Goal: Use online tool/utility: Utilize a website feature to perform a specific function

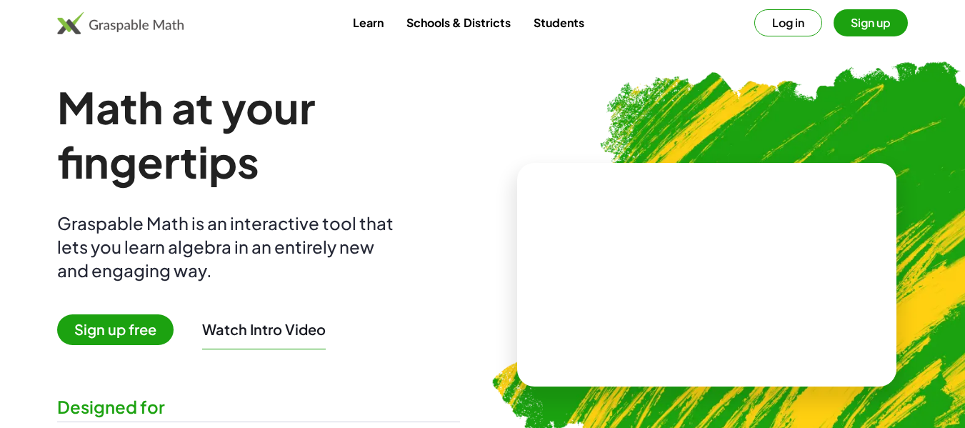
click at [868, 27] on button "Sign up" at bounding box center [871, 22] width 74 height 27
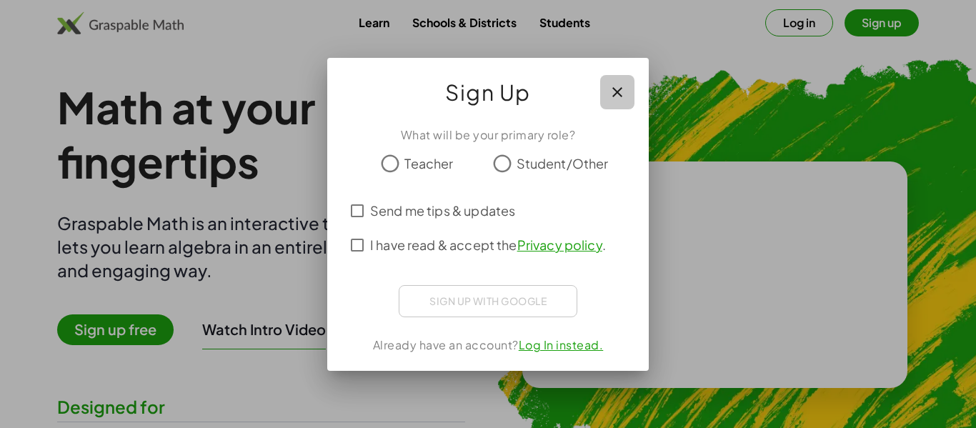
click at [619, 92] on icon "button" at bounding box center [617, 92] width 17 height 17
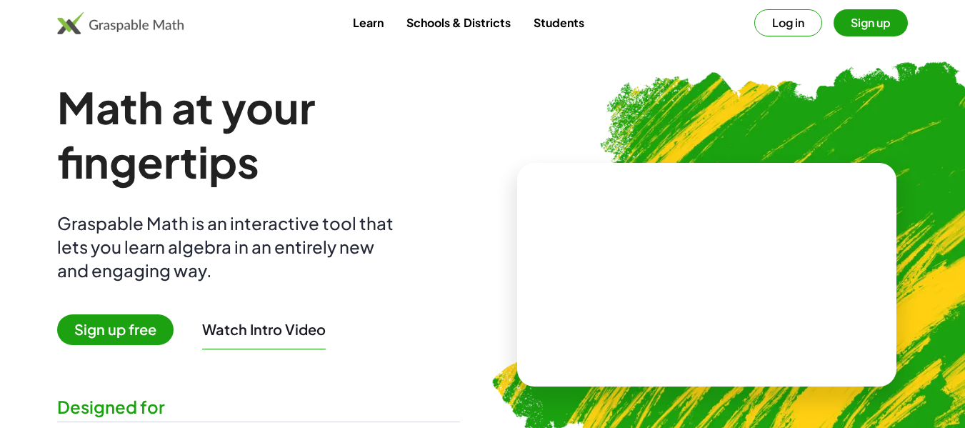
click at [768, 30] on button "Log in" at bounding box center [789, 22] width 68 height 27
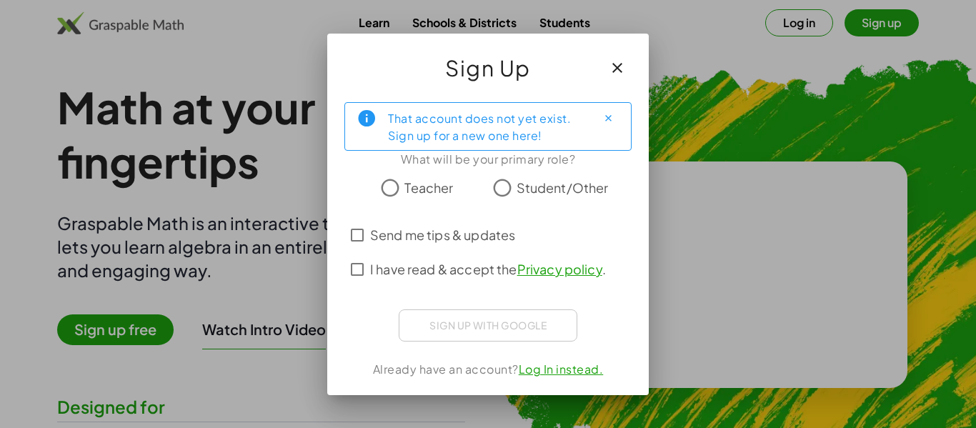
click at [522, 328] on div "Sign up with Google Acceder con Google Acceder con Google. Se abre en una pesta…" at bounding box center [488, 325] width 179 height 32
click at [499, 319] on div "Sign up with Google Acceder con Google Acceder con Google. Se abre en una pesta…" at bounding box center [488, 325] width 179 height 32
click at [523, 332] on div "Sign up with Google Acceder con Google Acceder con Google. Se abre en una pesta…" at bounding box center [488, 325] width 179 height 32
click at [613, 67] on icon "button" at bounding box center [617, 67] width 17 height 17
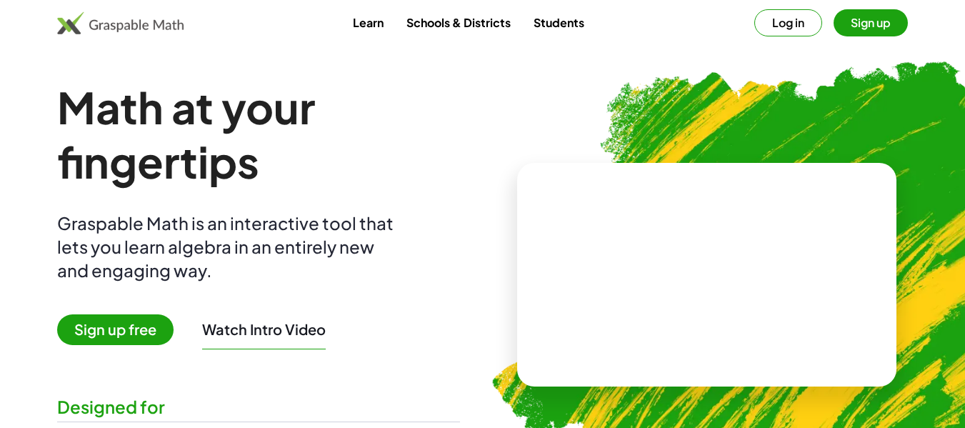
click at [540, 24] on link "Students" at bounding box center [559, 22] width 74 height 26
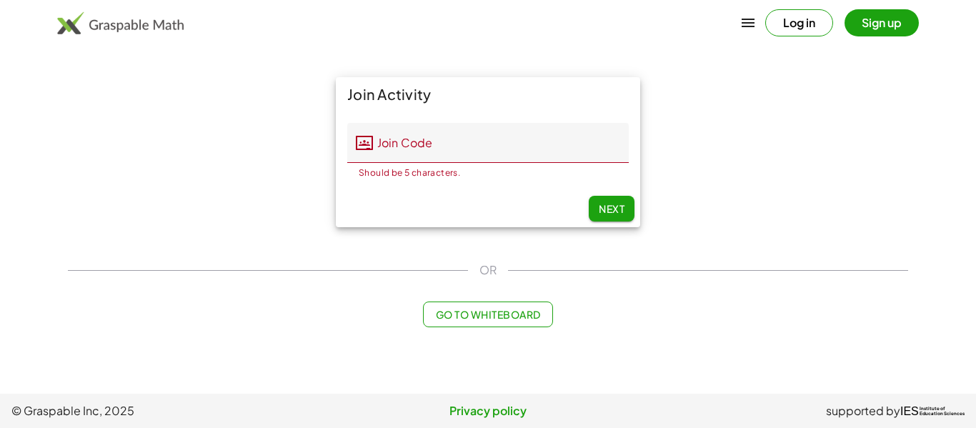
click at [716, 126] on div "Join Activity Join Code Join Code Should be 5 characters. 0 / 5 Next" at bounding box center [488, 152] width 858 height 167
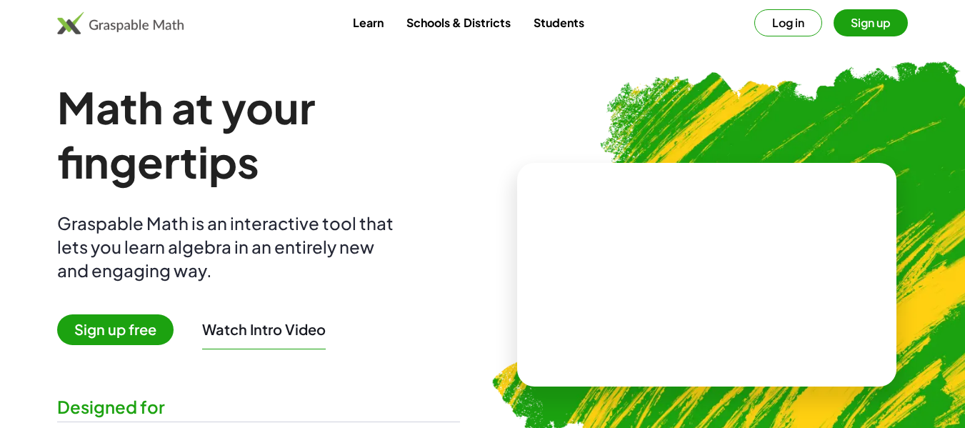
click at [361, 27] on link "Learn" at bounding box center [369, 22] width 54 height 26
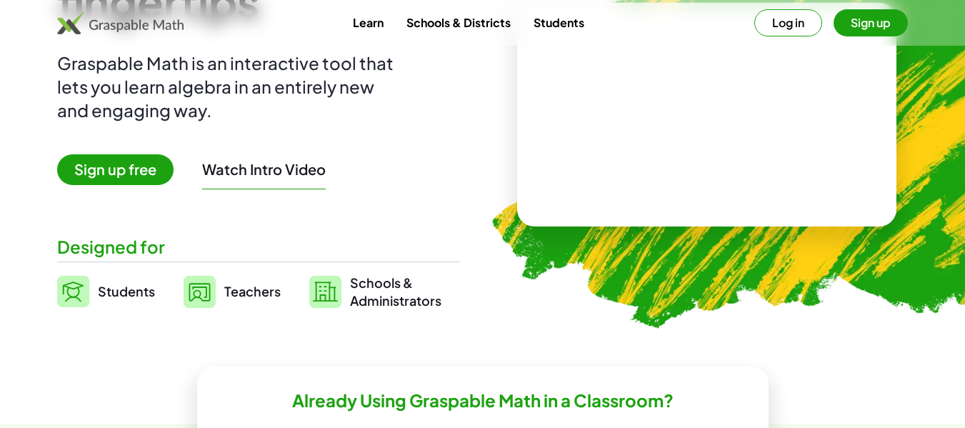
scroll to position [282, 0]
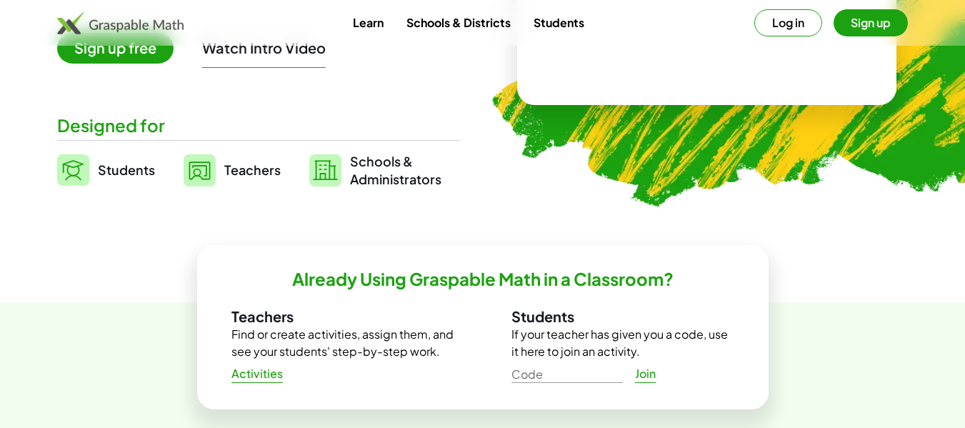
click at [140, 55] on span "Sign up free" at bounding box center [115, 48] width 116 height 31
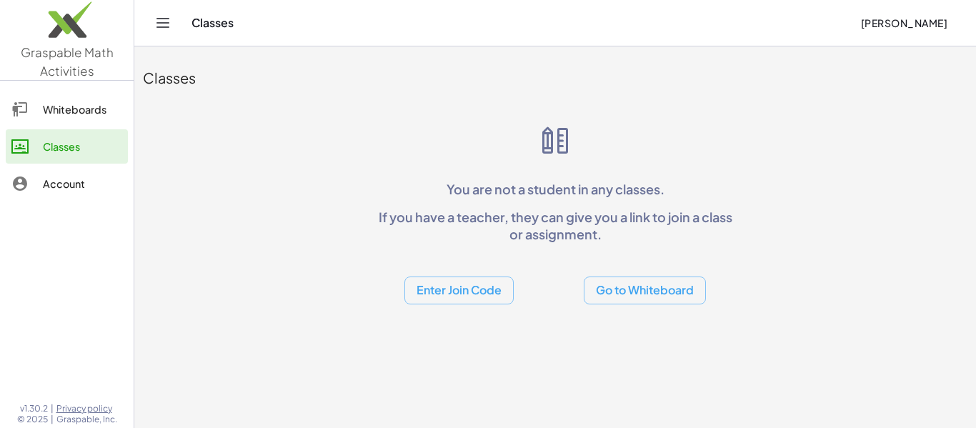
click at [159, 18] on icon "Toggle navigation" at bounding box center [162, 22] width 17 height 17
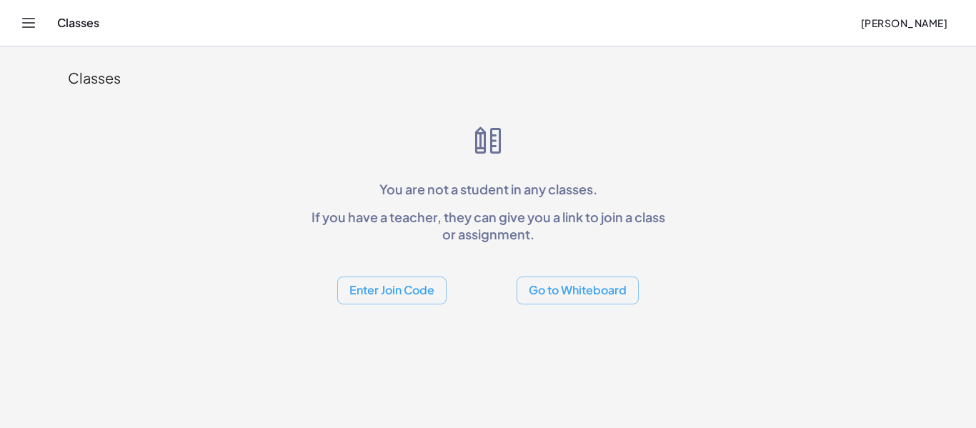
click at [27, 27] on icon "Toggle navigation" at bounding box center [29, 23] width 12 height 9
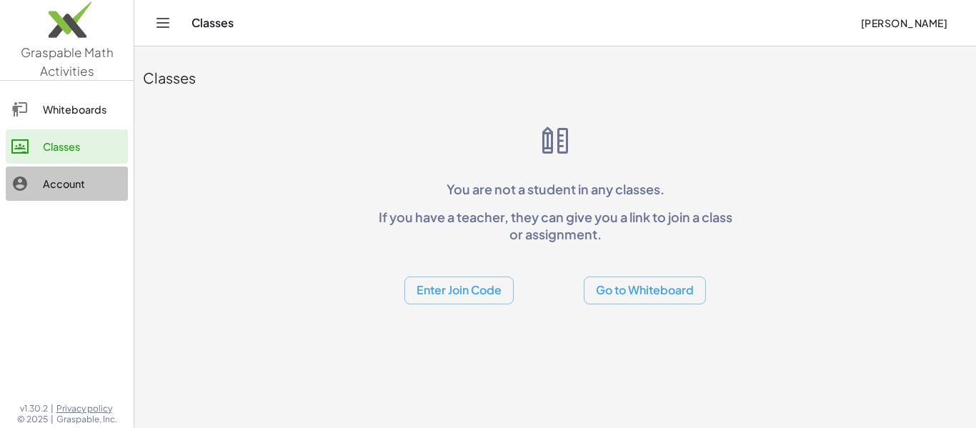
click at [55, 181] on div "Account" at bounding box center [82, 183] width 79 height 17
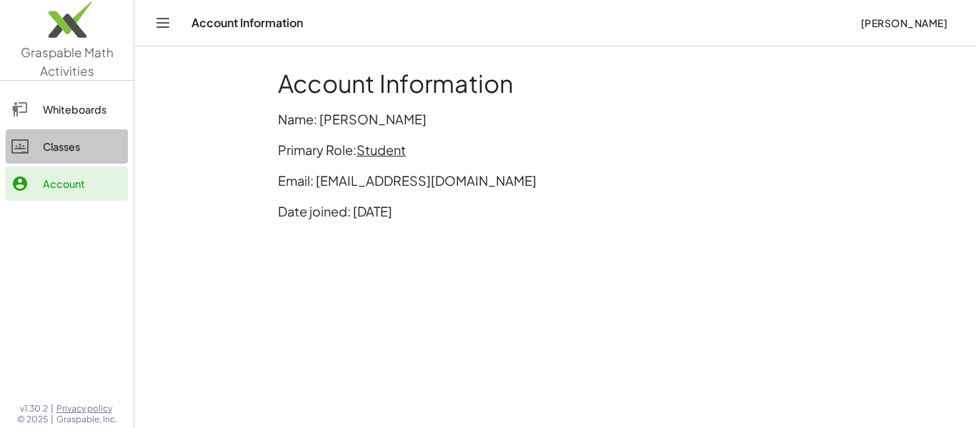
click at [70, 149] on div "Classes" at bounding box center [82, 146] width 79 height 17
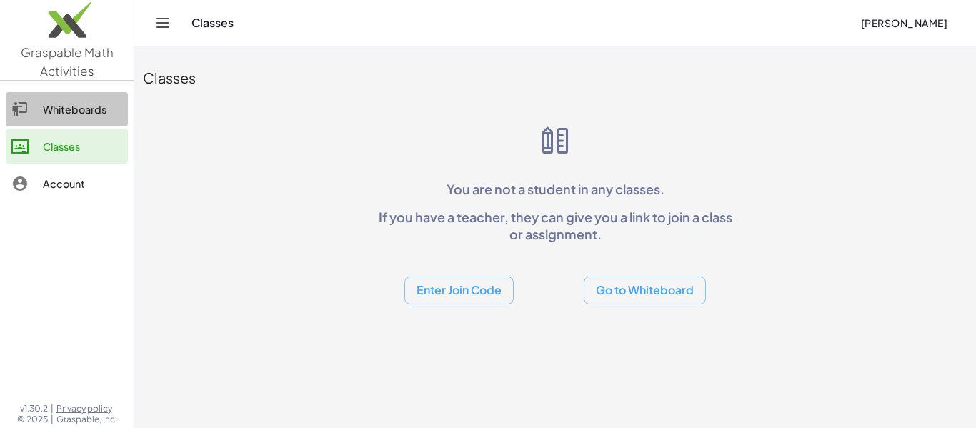
click at [85, 116] on div "Whiteboards" at bounding box center [82, 109] width 79 height 17
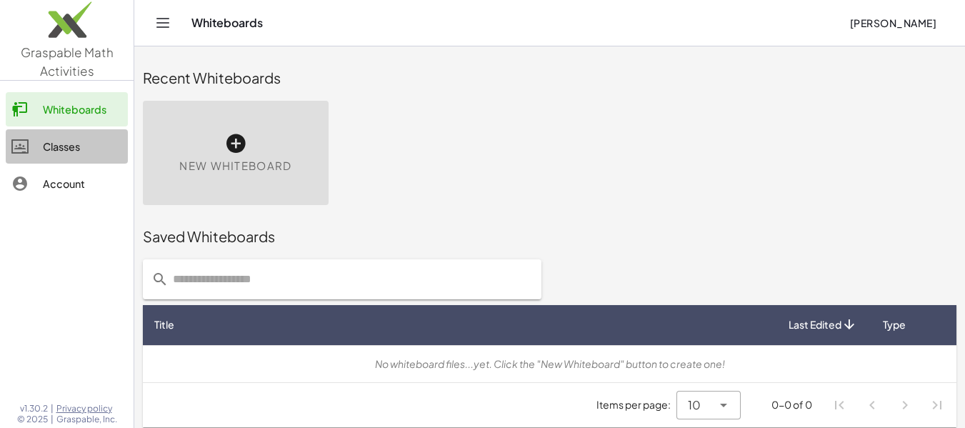
click at [71, 150] on div "Classes" at bounding box center [82, 146] width 79 height 17
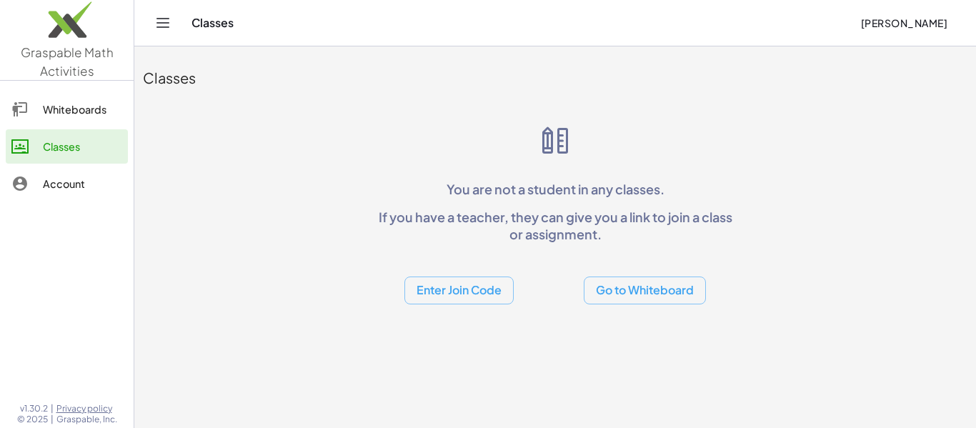
click at [464, 294] on button "Enter Join Code" at bounding box center [458, 291] width 109 height 28
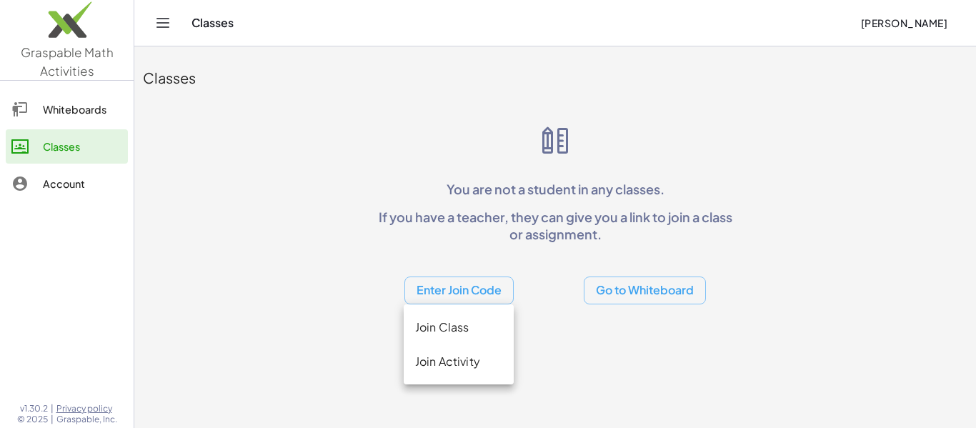
click at [597, 289] on button "Go to Whiteboard" at bounding box center [645, 291] width 122 height 28
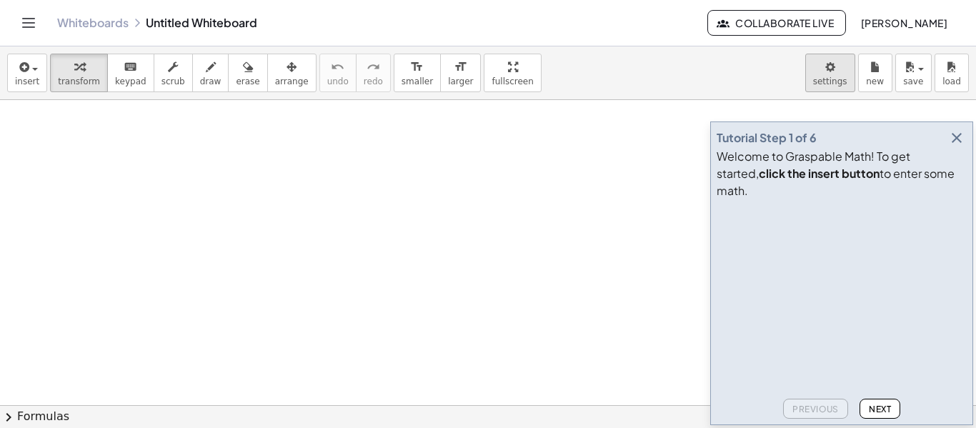
click at [843, 74] on body "Graspable Math Activities Whiteboards Classes Account v1.30.2 | Privacy policy …" at bounding box center [488, 214] width 976 height 428
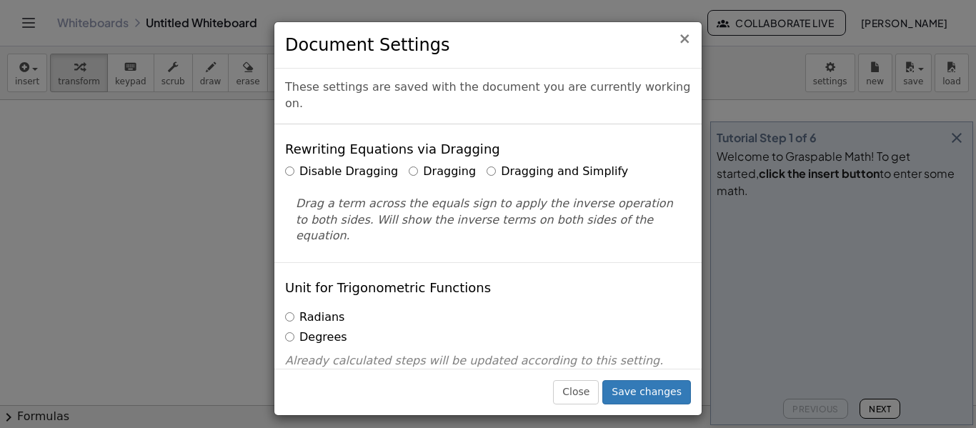
click at [687, 39] on span "×" at bounding box center [684, 38] width 13 height 17
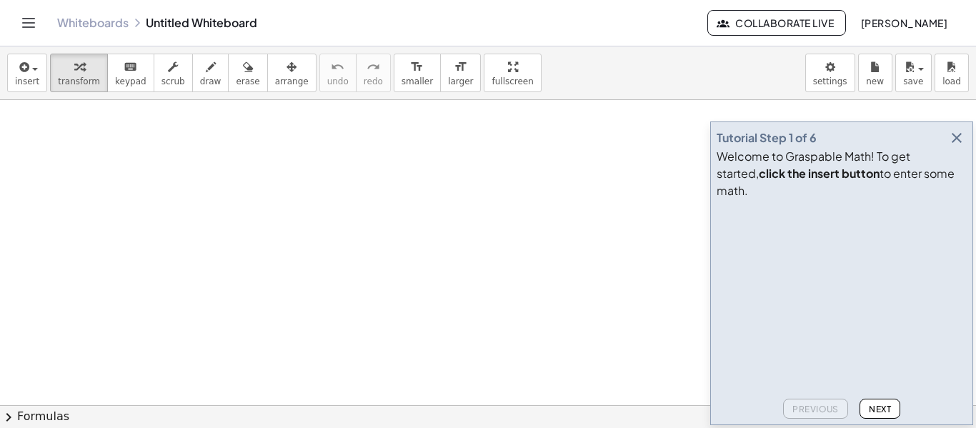
click at [960, 146] on icon "button" at bounding box center [956, 137] width 17 height 17
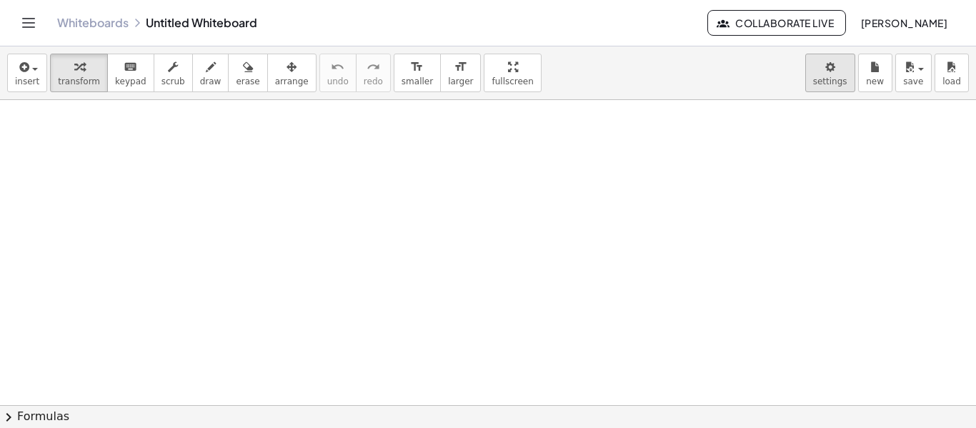
click at [841, 67] on body "Graspable Math Activities Whiteboards Classes Account v1.30.2 | Privacy policy …" at bounding box center [488, 214] width 976 height 428
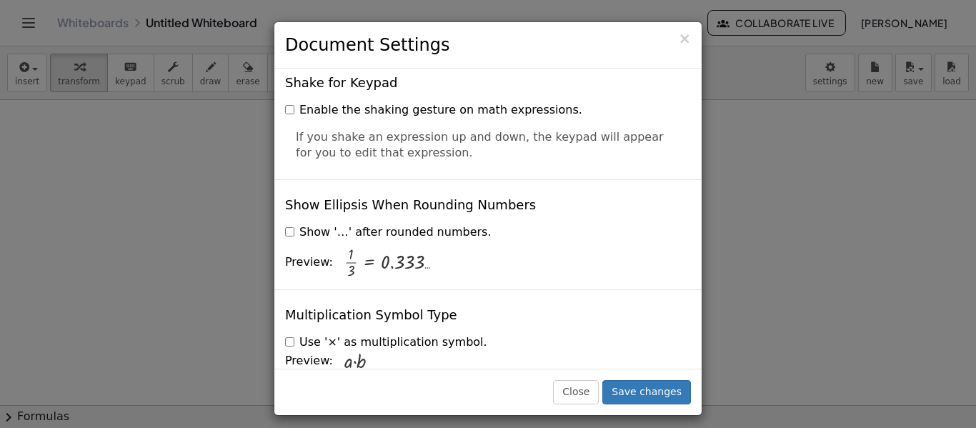
scroll to position [3369, 0]
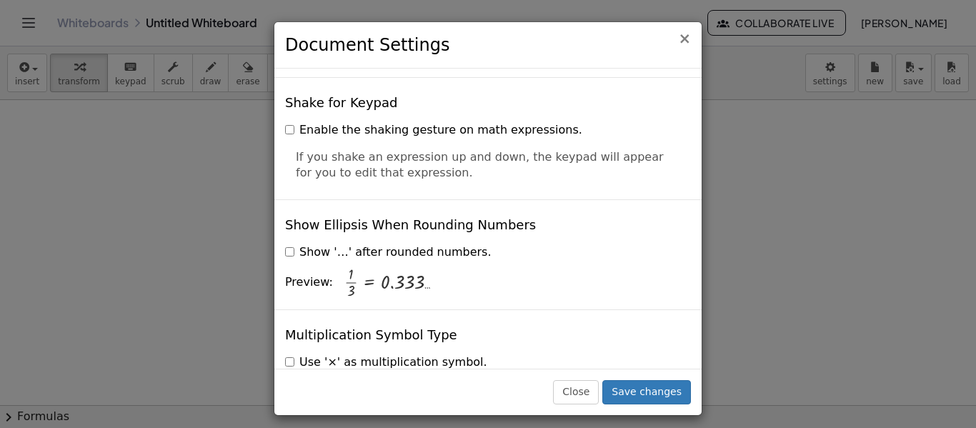
click at [687, 35] on span "×" at bounding box center [684, 38] width 13 height 17
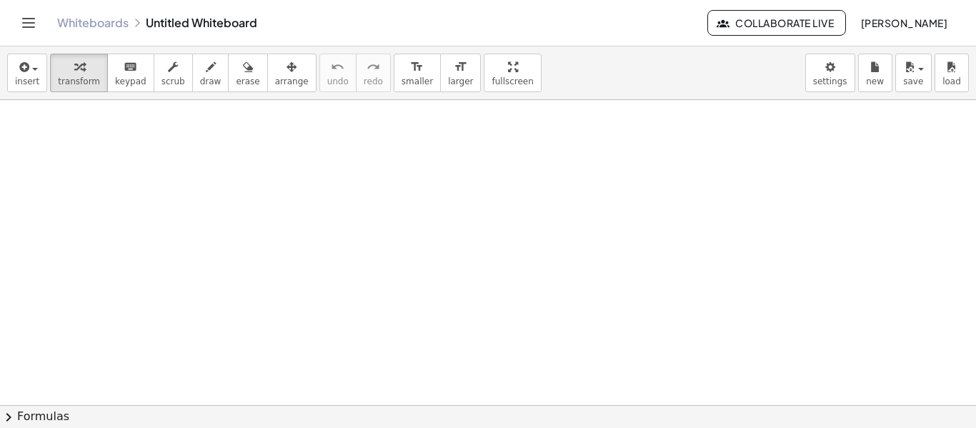
click at [42, 24] on div "Whiteboards Untitled Whiteboard Collaborate Live [PERSON_NAME]" at bounding box center [488, 23] width 942 height 46
click at [31, 24] on icon "Toggle navigation" at bounding box center [28, 22] width 17 height 17
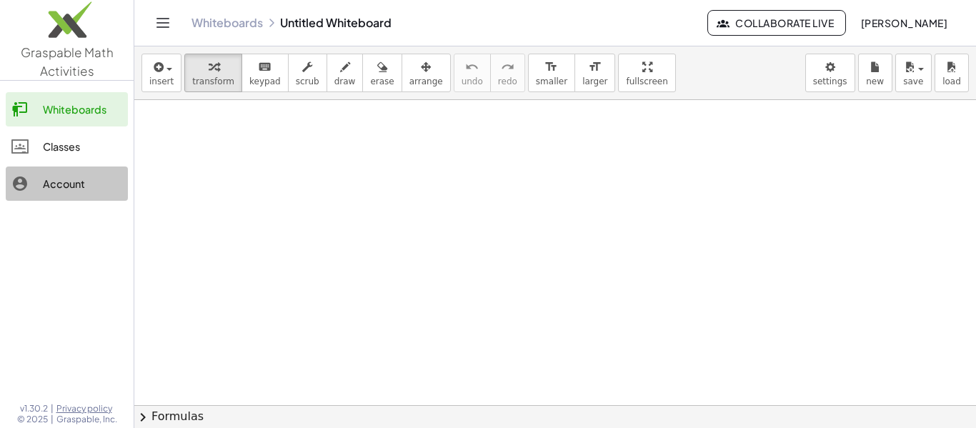
click at [68, 181] on div "Account" at bounding box center [82, 183] width 79 height 17
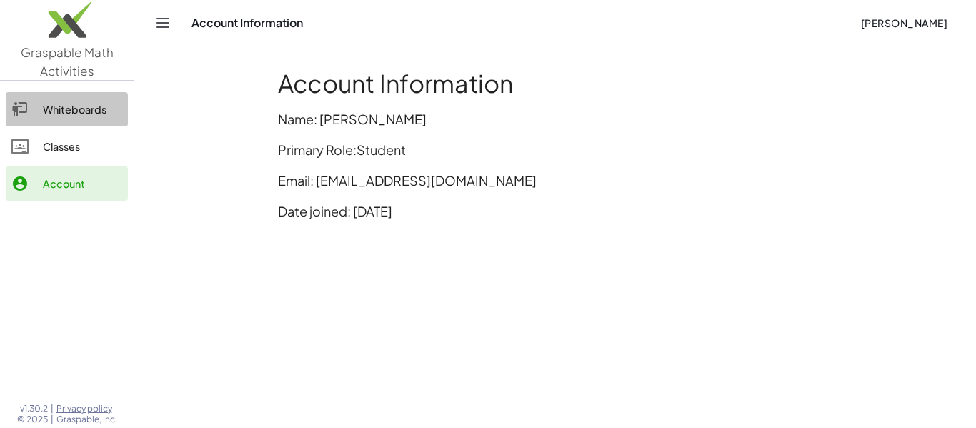
click at [78, 109] on div "Whiteboards" at bounding box center [82, 109] width 79 height 17
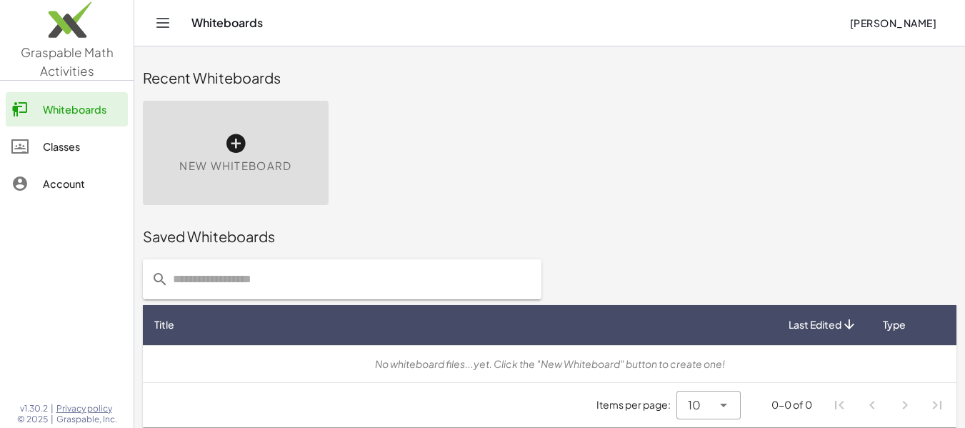
click at [164, 20] on icon "Toggle navigation" at bounding box center [162, 22] width 17 height 17
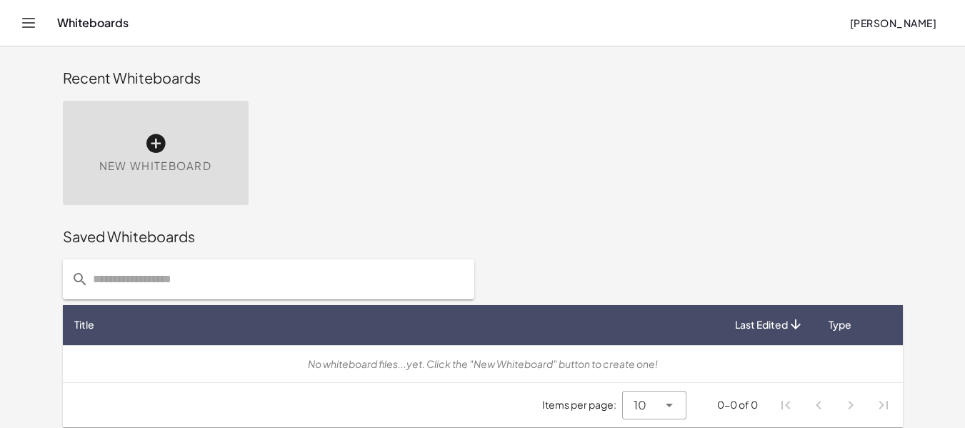
click at [29, 16] on icon "Toggle navigation" at bounding box center [28, 22] width 17 height 17
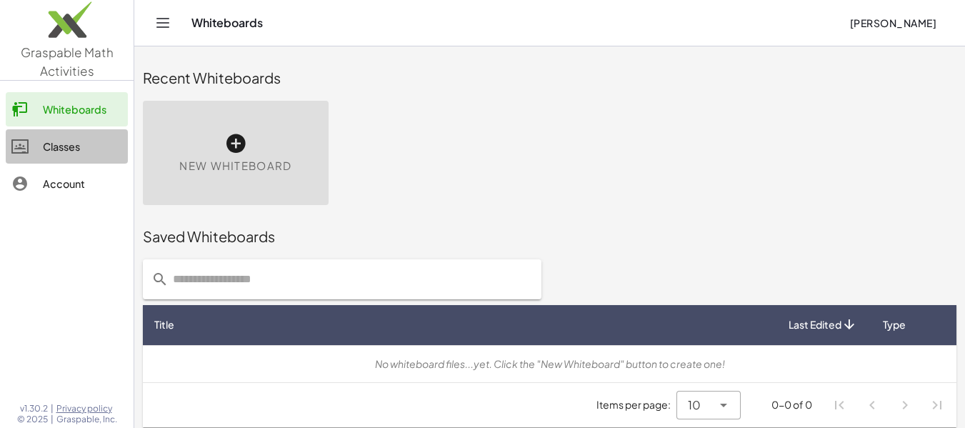
click at [79, 158] on link "Classes" at bounding box center [67, 146] width 122 height 34
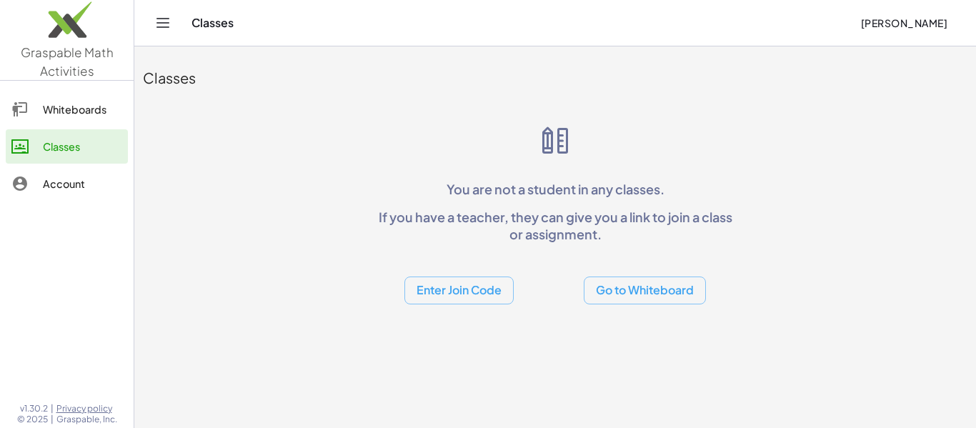
click at [165, 23] on icon "Toggle navigation" at bounding box center [163, 23] width 12 height 9
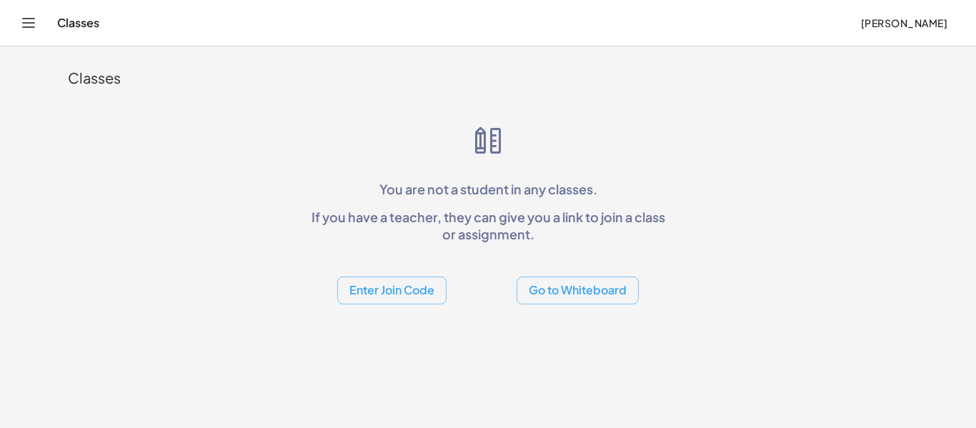
click at [33, 19] on icon "Toggle navigation" at bounding box center [29, 23] width 12 height 9
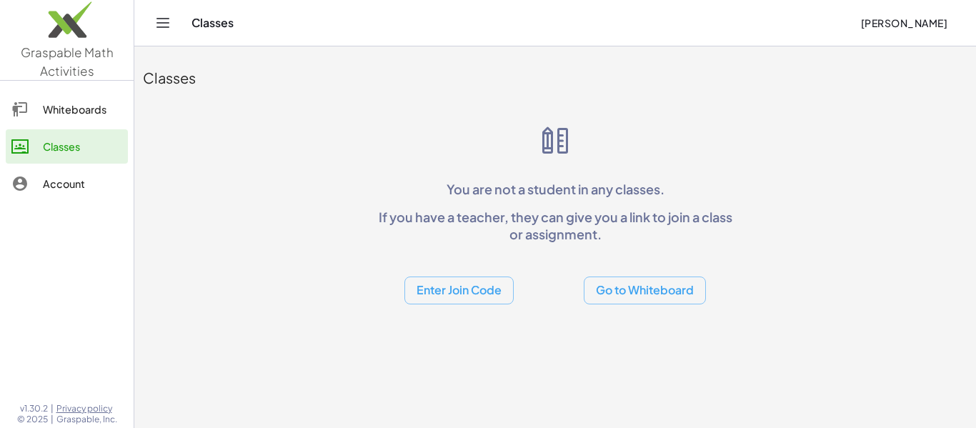
click at [672, 283] on button "Go to Whiteboard" at bounding box center [645, 291] width 122 height 28
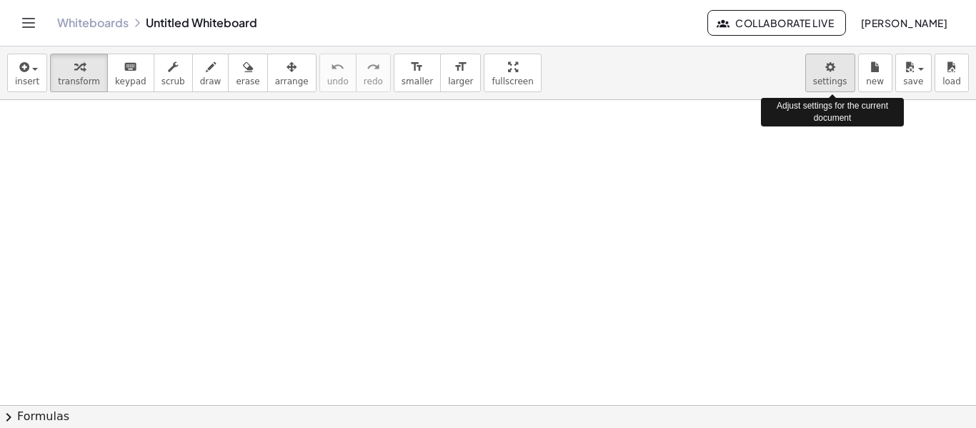
click at [842, 68] on body "Graspable Math Activities Whiteboards Classes Account v1.30.2 | Privacy policy …" at bounding box center [488, 214] width 976 height 428
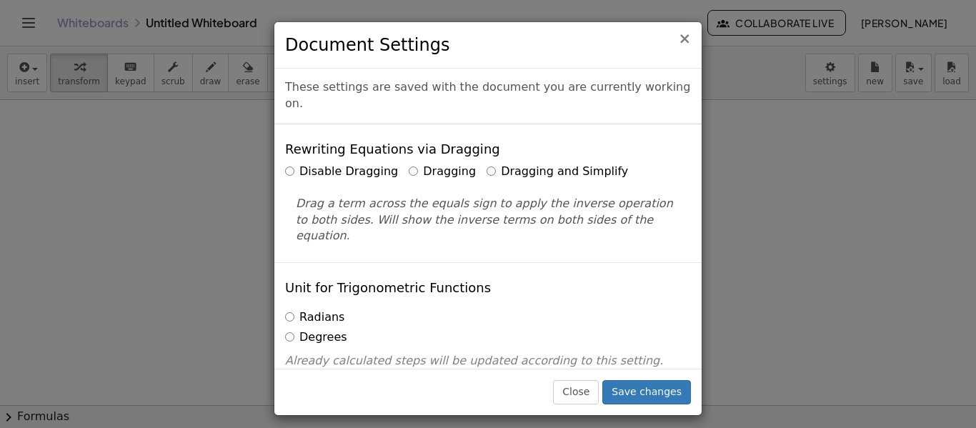
click at [686, 41] on span "×" at bounding box center [684, 38] width 13 height 17
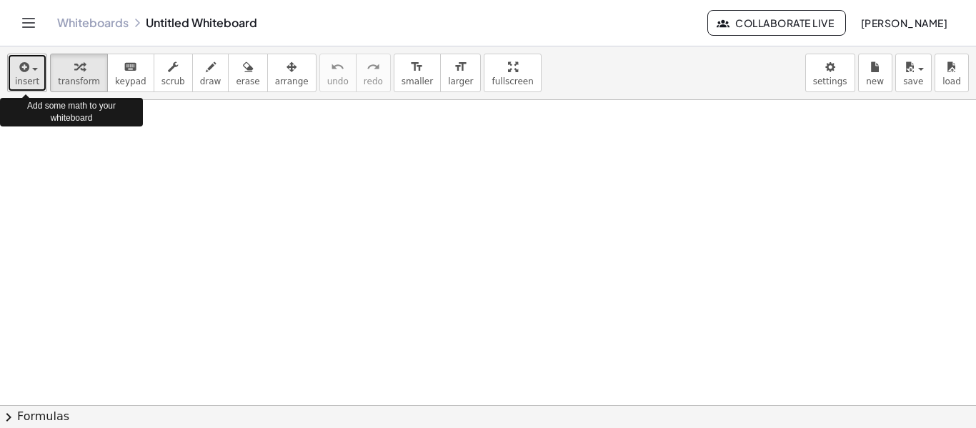
click at [34, 74] on div "button" at bounding box center [27, 66] width 24 height 17
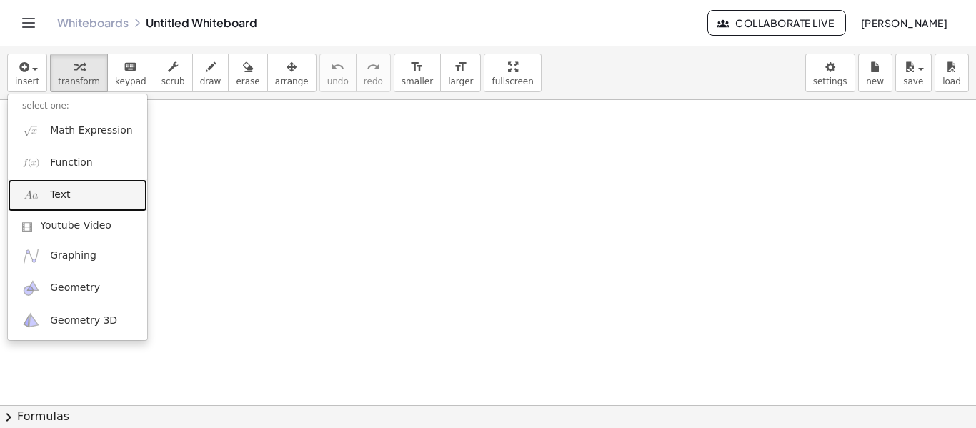
click at [76, 193] on link "Text" at bounding box center [77, 195] width 139 height 32
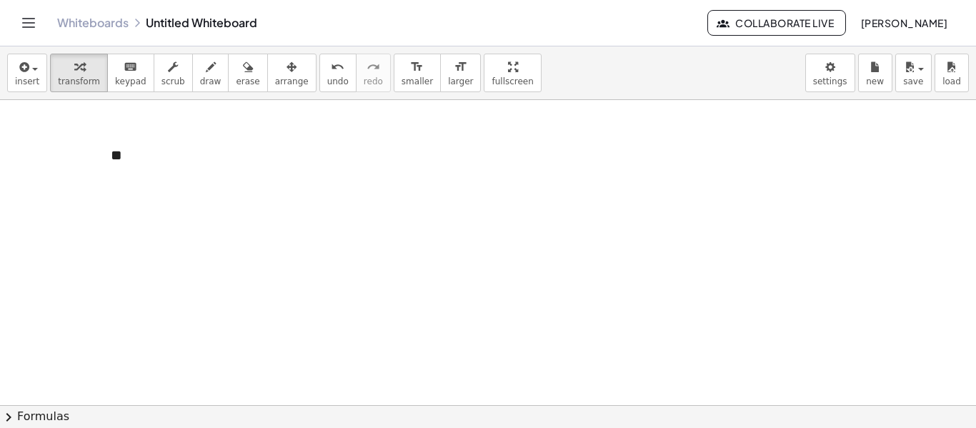
click at [353, 162] on div at bounding box center [488, 405] width 976 height 610
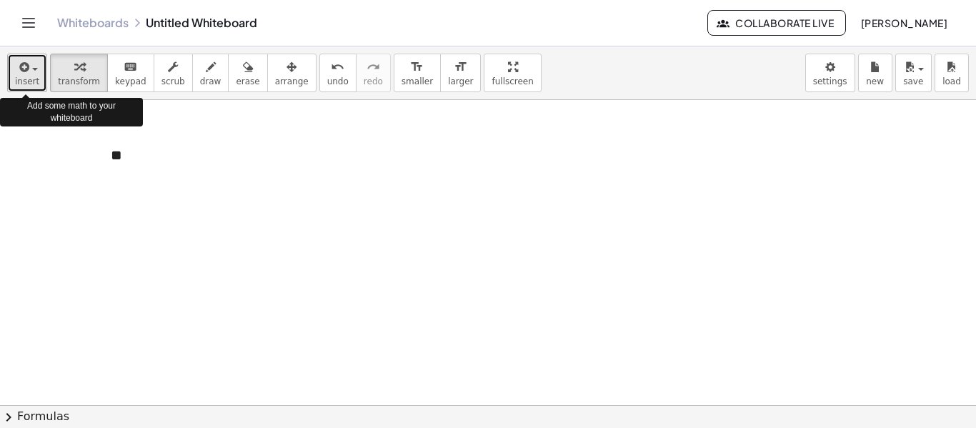
click at [41, 77] on button "insert" at bounding box center [27, 73] width 40 height 39
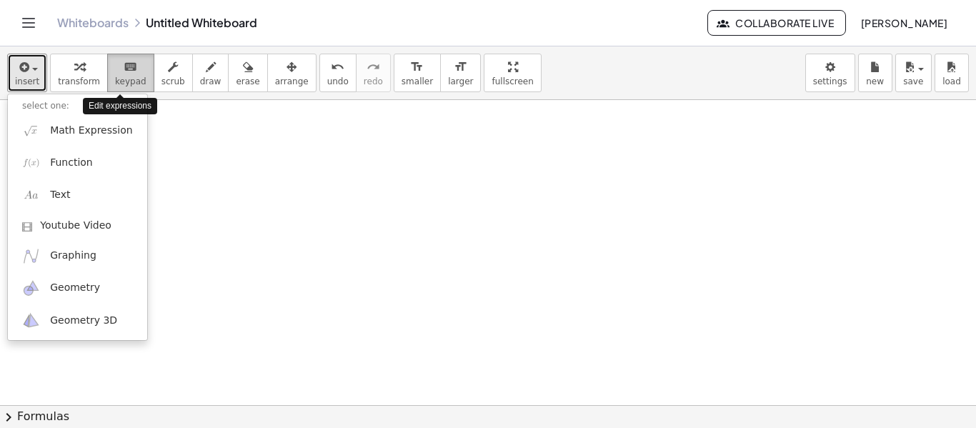
click at [115, 81] on span "keypad" at bounding box center [130, 81] width 31 height 10
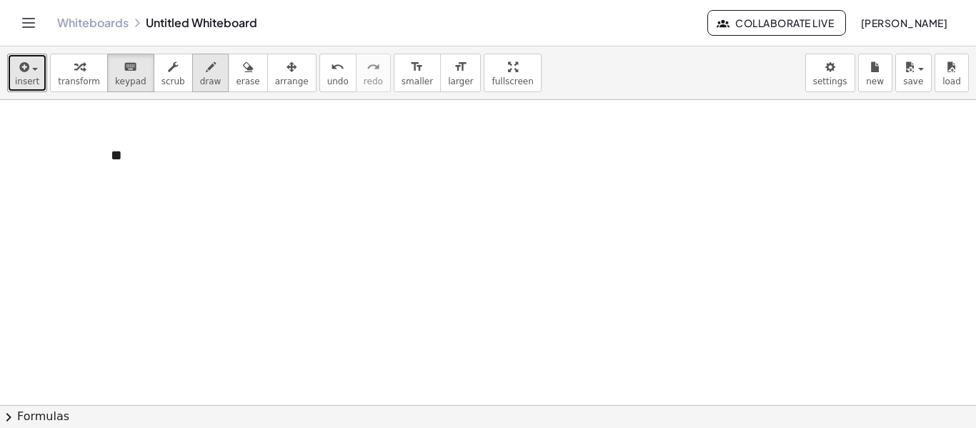
click at [200, 79] on span "draw" at bounding box center [210, 81] width 21 height 10
click at [264, 161] on div at bounding box center [488, 405] width 976 height 610
drag, startPoint x: 275, startPoint y: 162, endPoint x: 304, endPoint y: 163, distance: 28.6
click at [304, 163] on div at bounding box center [488, 405] width 976 height 610
drag, startPoint x: 282, startPoint y: 155, endPoint x: 294, endPoint y: 155, distance: 12.9
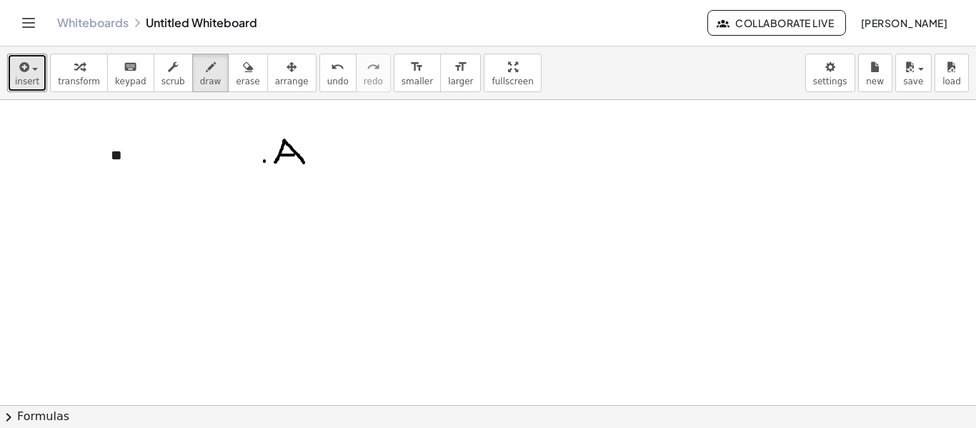
click at [294, 155] on div at bounding box center [488, 405] width 976 height 610
click at [364, 168] on div at bounding box center [488, 405] width 976 height 610
drag, startPoint x: 374, startPoint y: 144, endPoint x: 375, endPoint y: 169, distance: 24.3
click at [375, 169] on div at bounding box center [488, 405] width 976 height 610
drag, startPoint x: 381, startPoint y: 144, endPoint x: 375, endPoint y: 169, distance: 26.4
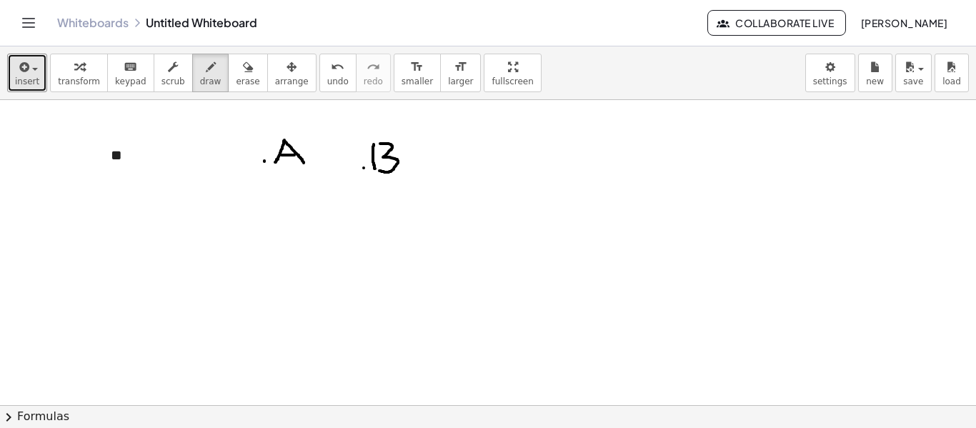
click at [375, 169] on div at bounding box center [488, 405] width 976 height 610
click at [314, 199] on div at bounding box center [488, 405] width 976 height 610
click at [314, 203] on div at bounding box center [488, 405] width 976 height 610
click at [312, 236] on div at bounding box center [488, 405] width 976 height 610
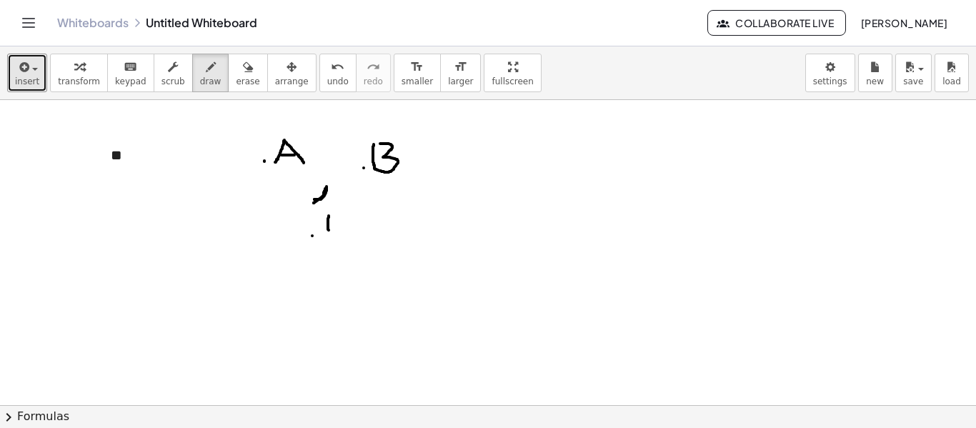
drag, startPoint x: 329, startPoint y: 217, endPoint x: 329, endPoint y: 233, distance: 16.5
click at [329, 233] on div at bounding box center [488, 405] width 976 height 610
drag, startPoint x: 330, startPoint y: 210, endPoint x: 331, endPoint y: 223, distance: 12.9
click at [331, 223] on div at bounding box center [488, 405] width 976 height 610
click at [236, 85] on span "erase" at bounding box center [248, 81] width 24 height 10
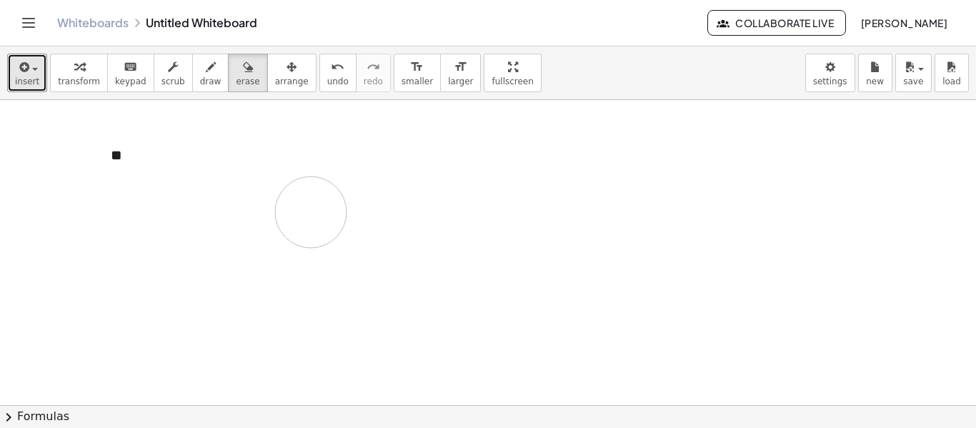
drag, startPoint x: 299, startPoint y: 119, endPoint x: 314, endPoint y: 208, distance: 90.0
click at [314, 208] on div at bounding box center [488, 405] width 976 height 610
click at [132, 74] on div "keyboard" at bounding box center [130, 66] width 31 height 17
click at [313, 184] on div at bounding box center [488, 405] width 976 height 610
click at [33, 83] on span "insert" at bounding box center [27, 81] width 24 height 10
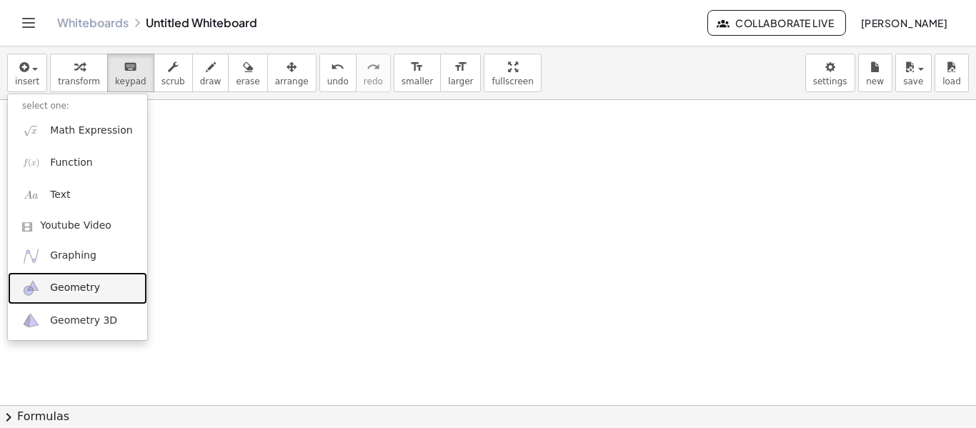
click at [98, 284] on link "Geometry" at bounding box center [77, 288] width 139 height 32
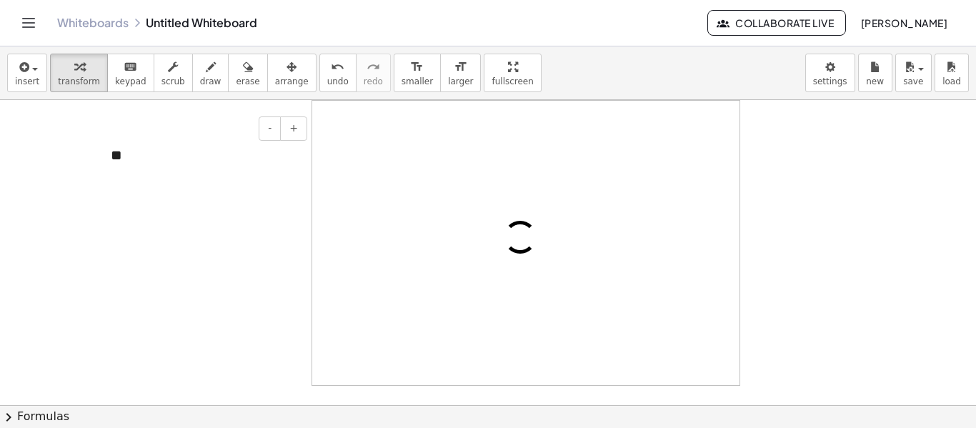
click at [137, 160] on div "**" at bounding box center [203, 155] width 214 height 49
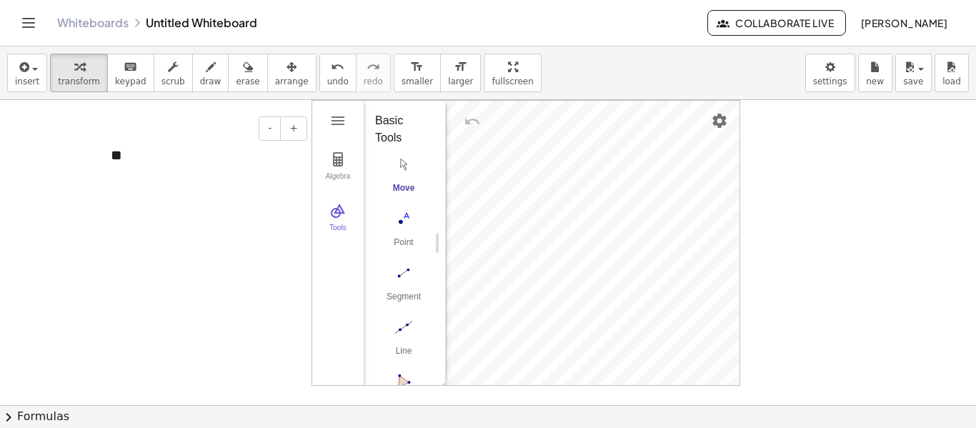
click at [137, 160] on div "**" at bounding box center [203, 155] width 214 height 49
click at [402, 219] on img "Point. Select position or line, function, or curve" at bounding box center [403, 218] width 57 height 23
click at [259, 179] on div "**********" at bounding box center [203, 155] width 214 height 49
click at [234, 211] on div at bounding box center [488, 405] width 976 height 610
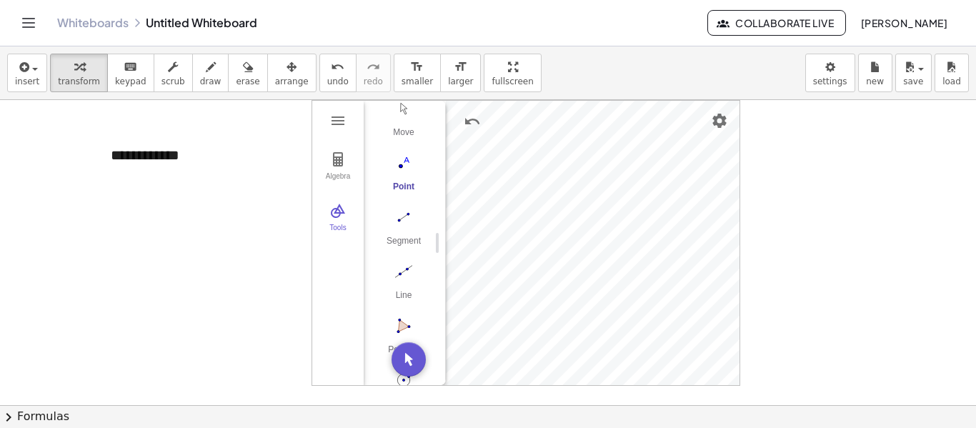
scroll to position [57, 0]
click at [404, 261] on img "Line. Select two points or positions" at bounding box center [403, 270] width 57 height 23
click at [403, 227] on img "Segment. Select two points or positions" at bounding box center [403, 215] width 57 height 23
click at [403, 289] on img "Polygon. Select all vertices, then first vertex again" at bounding box center [403, 284] width 57 height 23
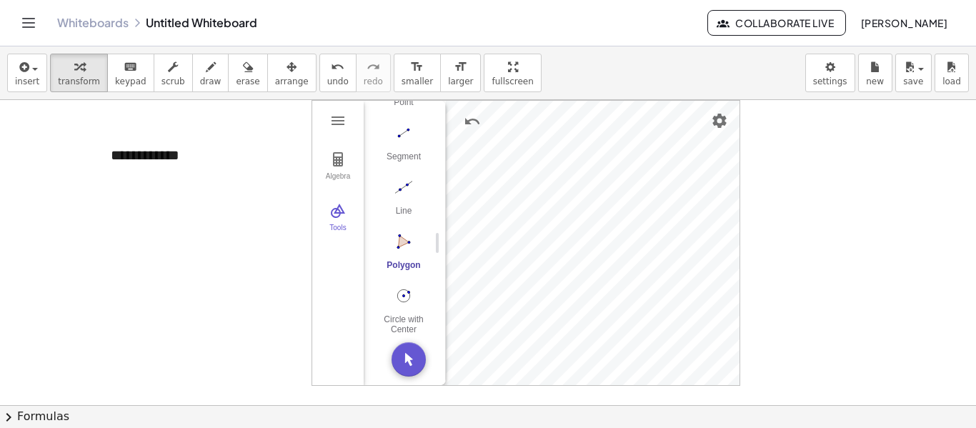
scroll to position [0, 0]
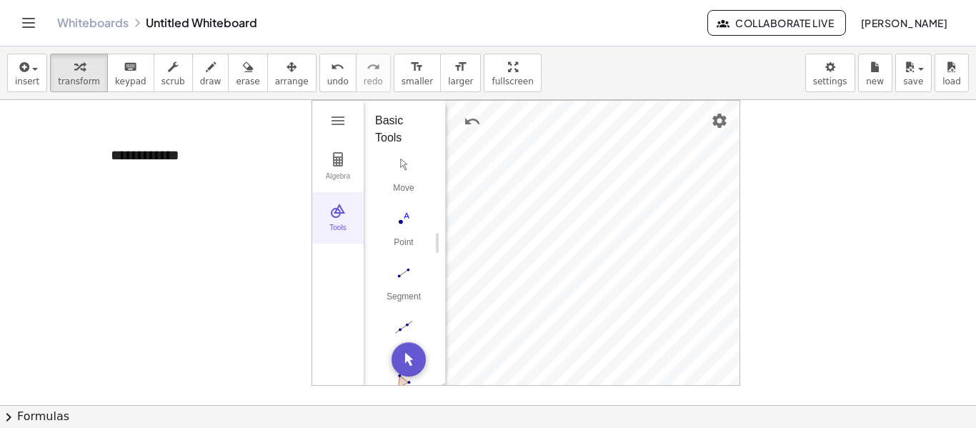
click at [327, 214] on button "Tools" at bounding box center [337, 217] width 51 height 51
click at [325, 212] on button "Tools" at bounding box center [337, 217] width 51 height 51
click at [327, 214] on button "Tools" at bounding box center [337, 217] width 51 height 51
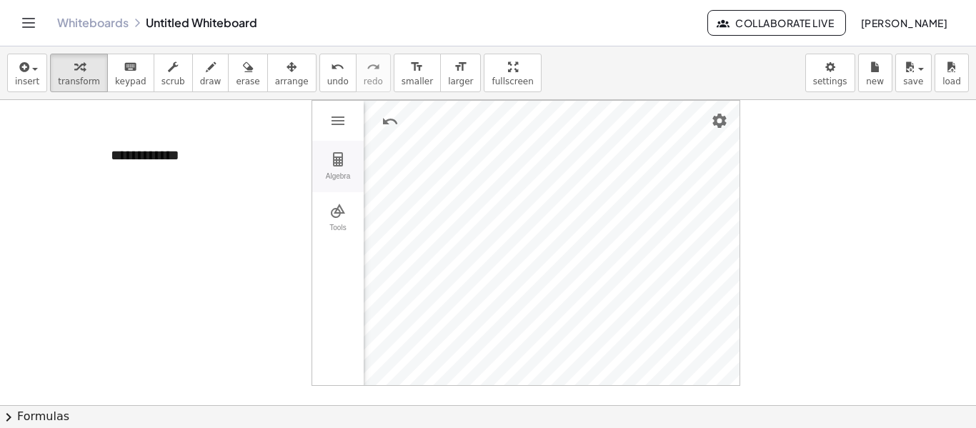
click at [336, 153] on img "Geometry" at bounding box center [337, 159] width 17 height 17
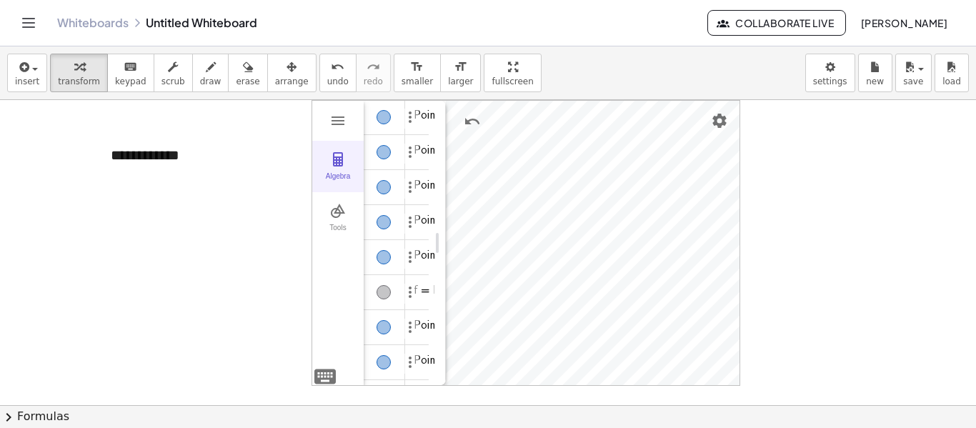
click at [335, 154] on img "Geometry" at bounding box center [337, 159] width 17 height 17
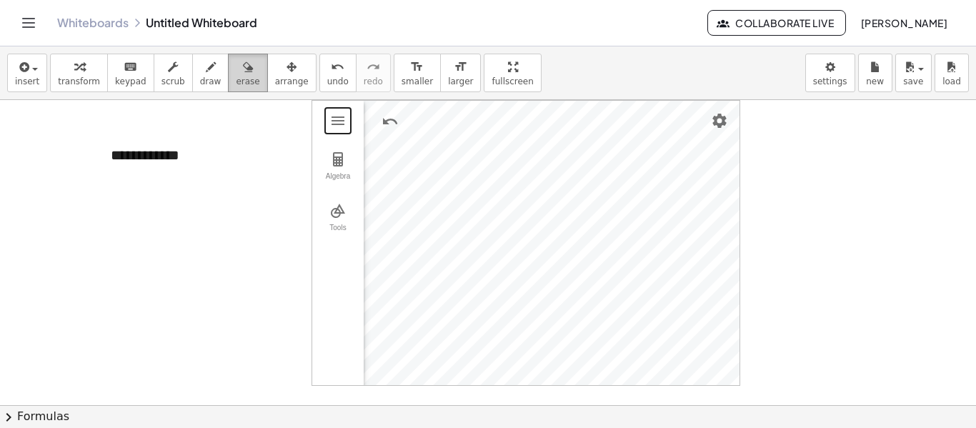
click at [236, 79] on span "erase" at bounding box center [248, 81] width 24 height 10
drag, startPoint x: 492, startPoint y: 182, endPoint x: 344, endPoint y: 124, distance: 158.8
click at [344, 124] on div at bounding box center [488, 405] width 976 height 610
click at [418, 209] on div at bounding box center [488, 405] width 976 height 610
click at [449, 167] on div at bounding box center [488, 405] width 976 height 610
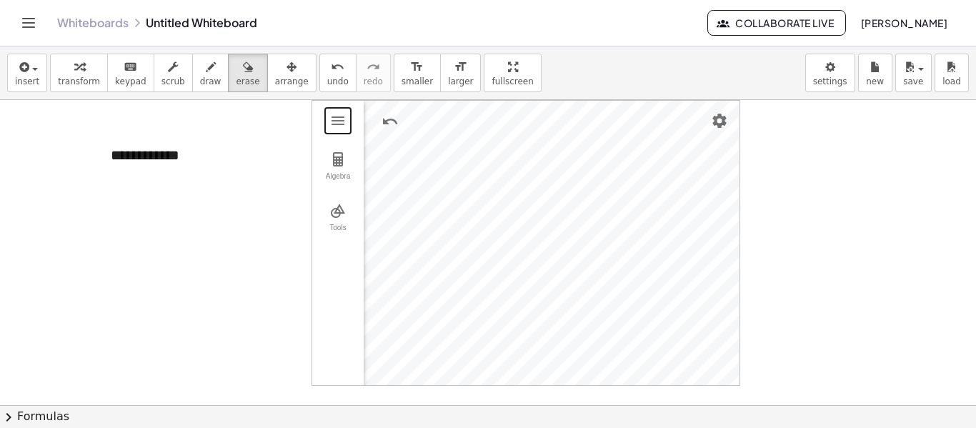
click at [334, 210] on div at bounding box center [488, 405] width 976 height 610
click at [349, 219] on div at bounding box center [488, 405] width 976 height 610
click at [267, 76] on button "arrange" at bounding box center [291, 73] width 49 height 39
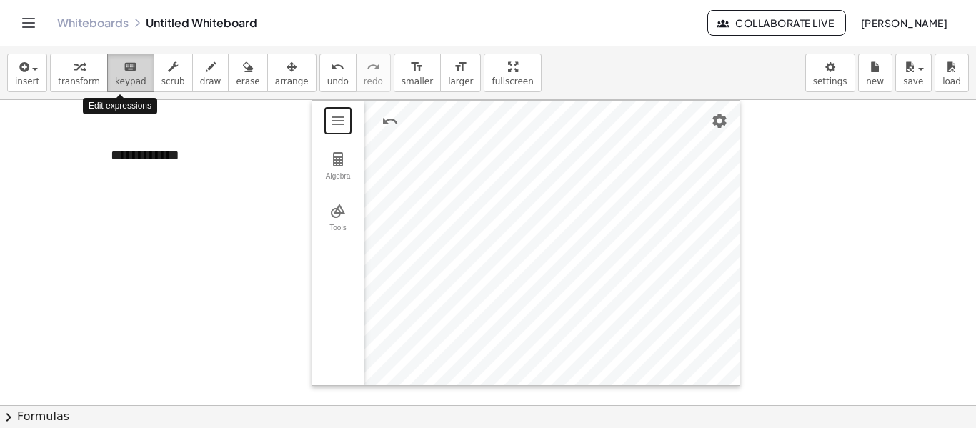
click at [115, 70] on div "keyboard" at bounding box center [130, 66] width 31 height 17
click at [332, 207] on img "Geometry" at bounding box center [337, 210] width 17 height 17
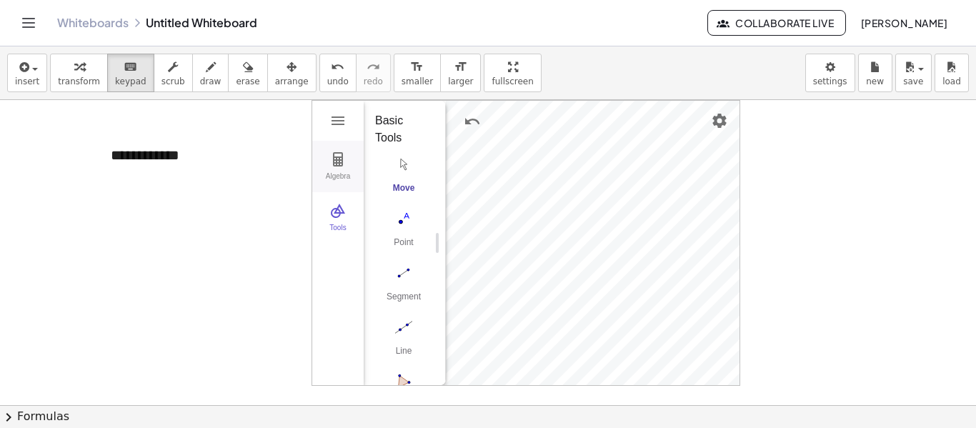
click at [334, 163] on img "Geometry" at bounding box center [337, 159] width 17 height 17
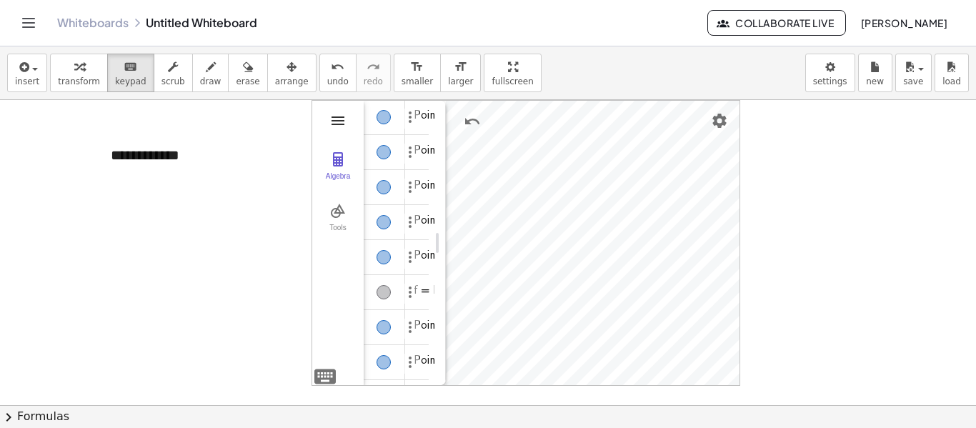
click at [339, 123] on img "Geometry" at bounding box center [337, 120] width 17 height 17
click at [352, 233] on div "Tools" at bounding box center [338, 234] width 46 height 20
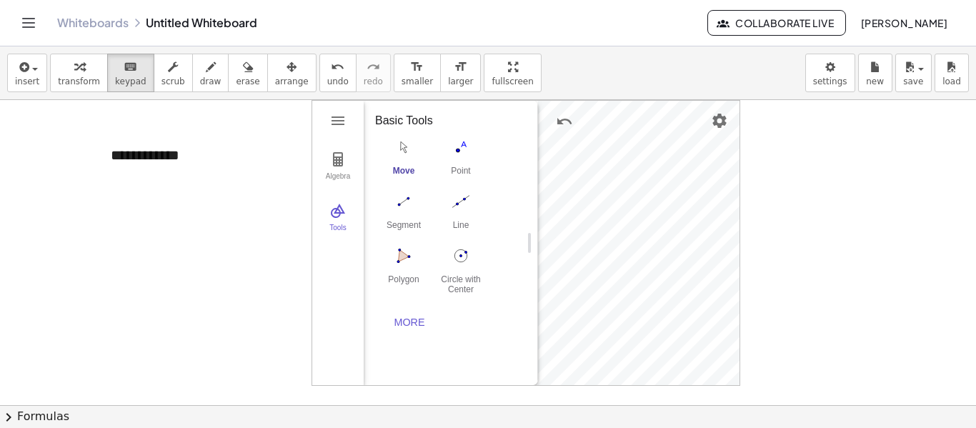
drag, startPoint x: 438, startPoint y: 244, endPoint x: 530, endPoint y: 269, distance: 95.3
click at [410, 327] on div "More" at bounding box center [410, 322] width 46 height 11
click at [342, 120] on img "Geometry" at bounding box center [337, 120] width 17 height 17
